Goal: Transaction & Acquisition: Purchase product/service

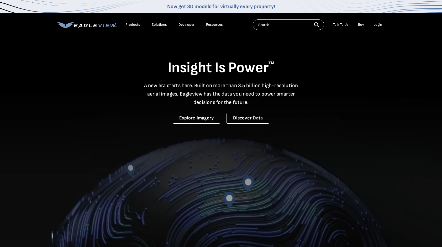
click at [377, 25] on div "Login" at bounding box center [377, 24] width 9 height 5
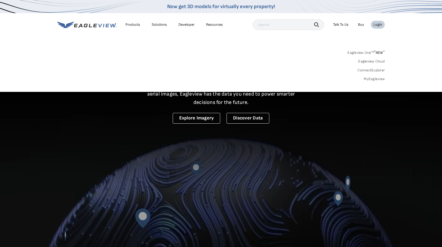
click at [371, 78] on link "MyEagleview" at bounding box center [374, 79] width 21 height 5
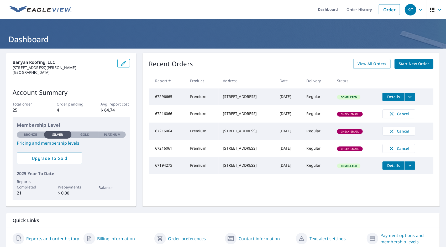
click at [417, 63] on span "Start New Order" at bounding box center [413, 64] width 30 height 7
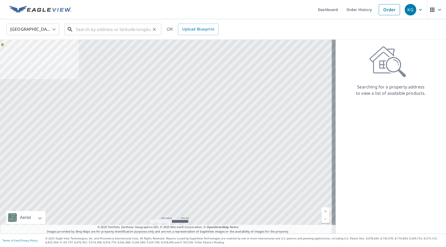
click at [101, 30] on input "text" at bounding box center [113, 29] width 75 height 15
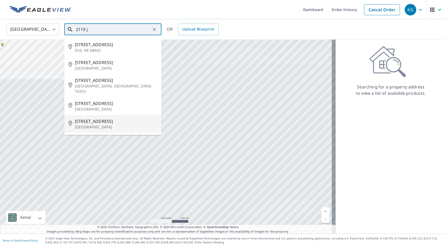
click at [97, 118] on span "[STREET_ADDRESS]" at bounding box center [116, 121] width 82 height 6
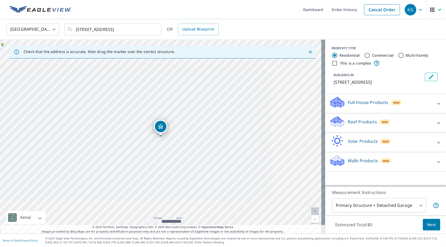
click at [203, 144] on div "[STREET_ADDRESS]" at bounding box center [162, 137] width 325 height 194
click at [188, 141] on div "[STREET_ADDRESS]" at bounding box center [162, 137] width 325 height 194
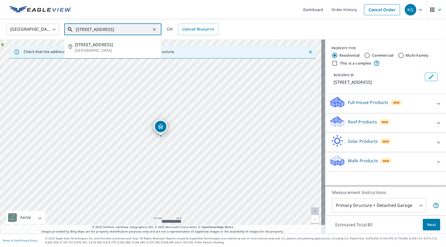
click at [85, 28] on input "[STREET_ADDRESS]" at bounding box center [113, 29] width 75 height 15
click at [100, 45] on span "[STREET_ADDRESS]" at bounding box center [116, 44] width 82 height 6
type input "[STREET_ADDRESS]"
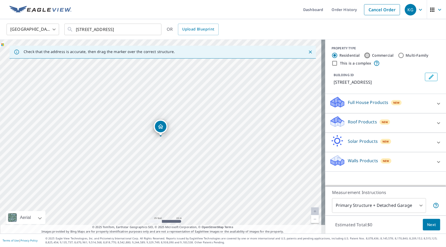
click at [364, 54] on input "Commercial" at bounding box center [367, 55] width 6 height 6
radio input "true"
type input "4"
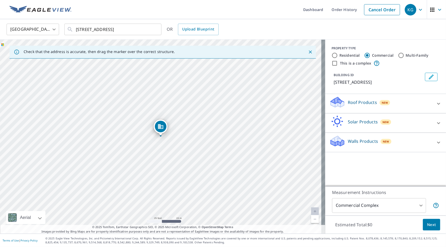
click at [368, 103] on p "Roof Products" at bounding box center [362, 102] width 29 height 6
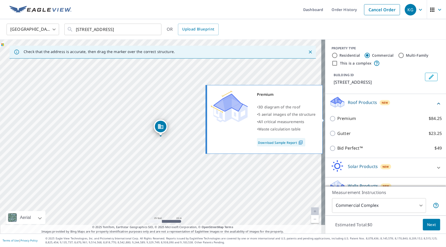
click at [329, 118] on input "Premium $84.25" at bounding box center [333, 118] width 8 height 6
checkbox input "true"
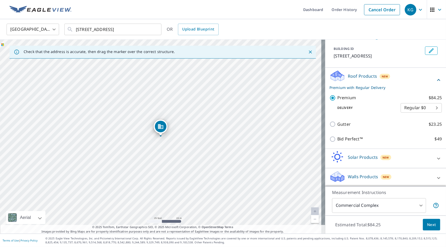
scroll to position [27, 0]
click at [431, 225] on span "Next" at bounding box center [431, 224] width 9 height 7
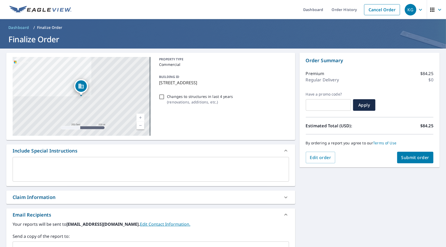
click at [411, 158] on span "Submit order" at bounding box center [415, 157] width 28 height 6
